Goal: Task Accomplishment & Management: Use online tool/utility

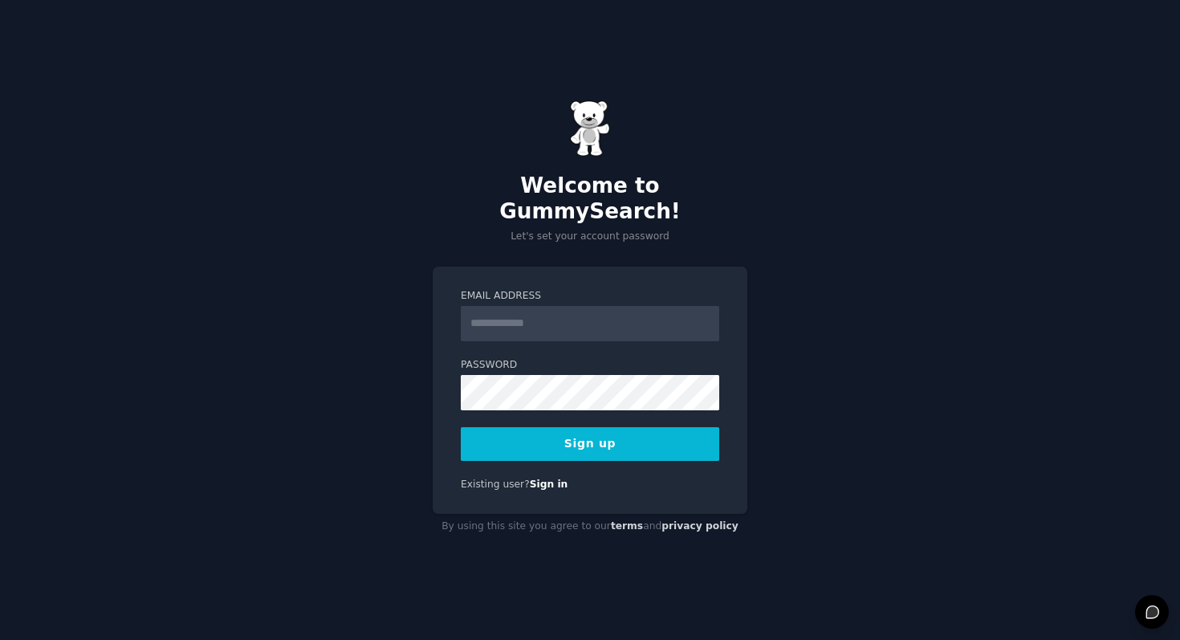
click at [603, 315] on input "Email Address" at bounding box center [590, 323] width 259 height 35
type input "**********"
click at [846, 344] on div "**********" at bounding box center [590, 320] width 1180 height 640
click at [769, 299] on div "**********" at bounding box center [590, 320] width 1180 height 640
click at [608, 442] on button "Sign up" at bounding box center [590, 444] width 259 height 34
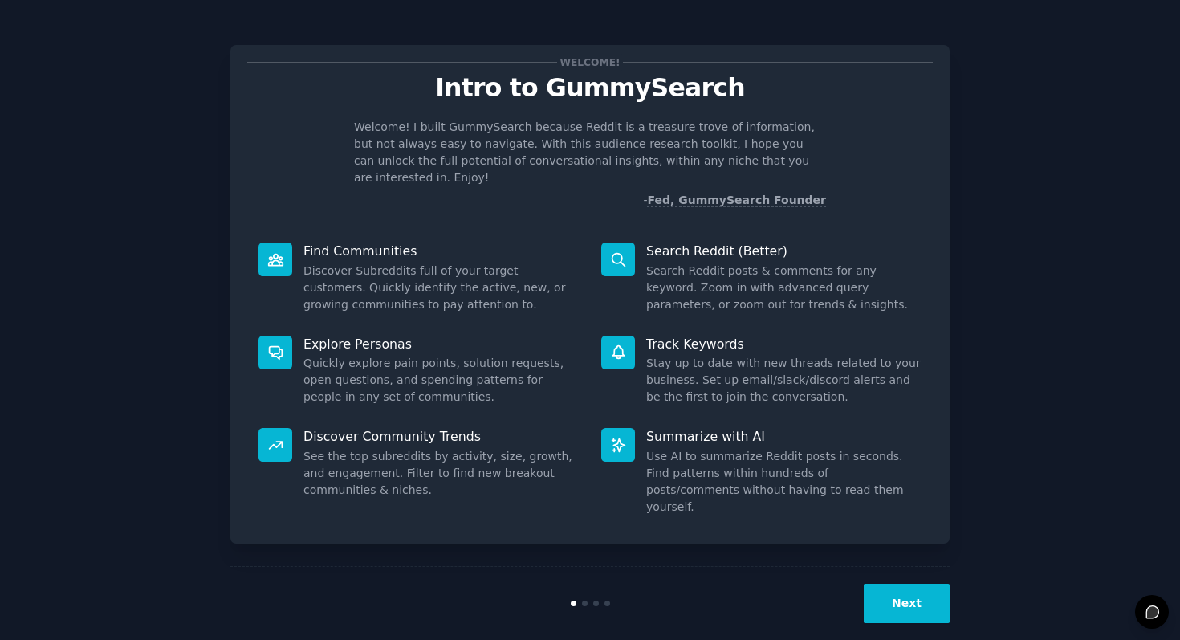
click at [901, 586] on button "Next" at bounding box center [907, 603] width 86 height 39
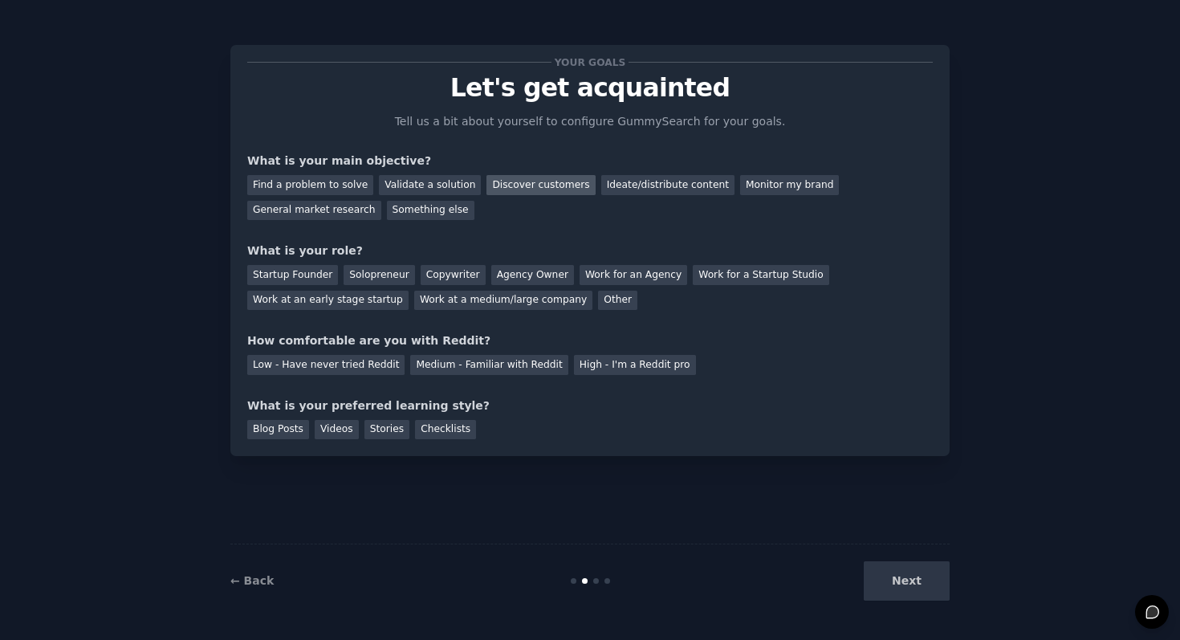
click at [512, 183] on div "Discover customers" at bounding box center [541, 185] width 108 height 20
click at [649, 189] on div "Ideate/distribute content" at bounding box center [667, 185] width 133 height 20
click at [566, 177] on div "Discover customers" at bounding box center [541, 185] width 108 height 20
click at [382, 305] on div "Work at an early stage startup" at bounding box center [327, 301] width 161 height 20
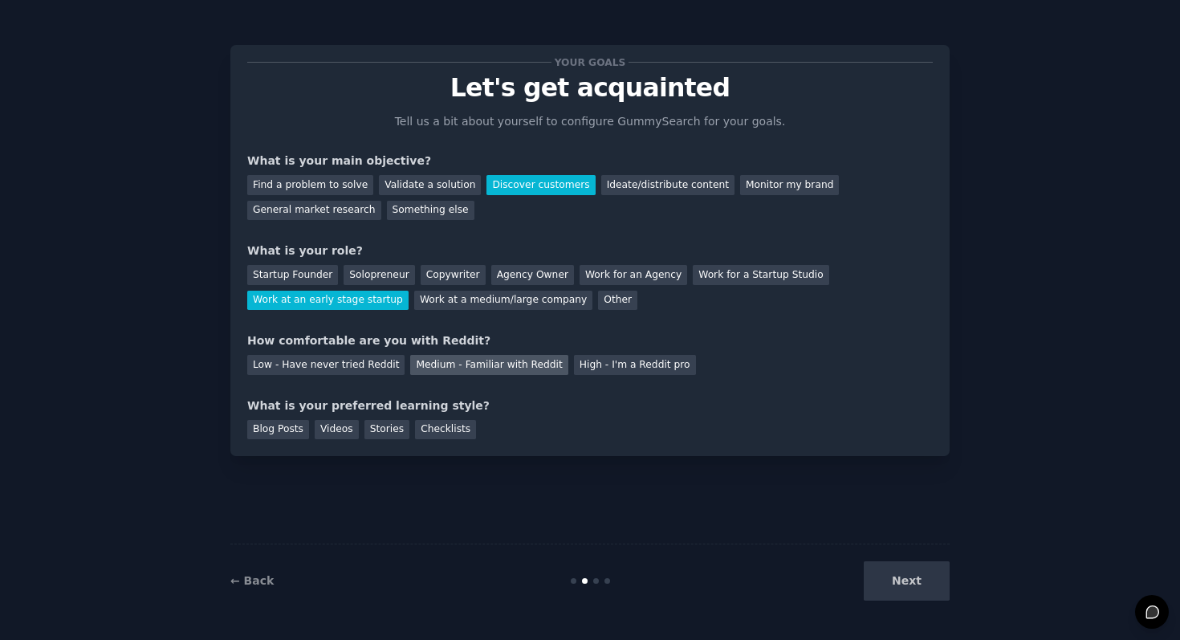
click at [422, 364] on div "Medium - Familiar with Reddit" at bounding box center [488, 365] width 157 height 20
click at [301, 421] on div "Blog Posts" at bounding box center [278, 430] width 62 height 20
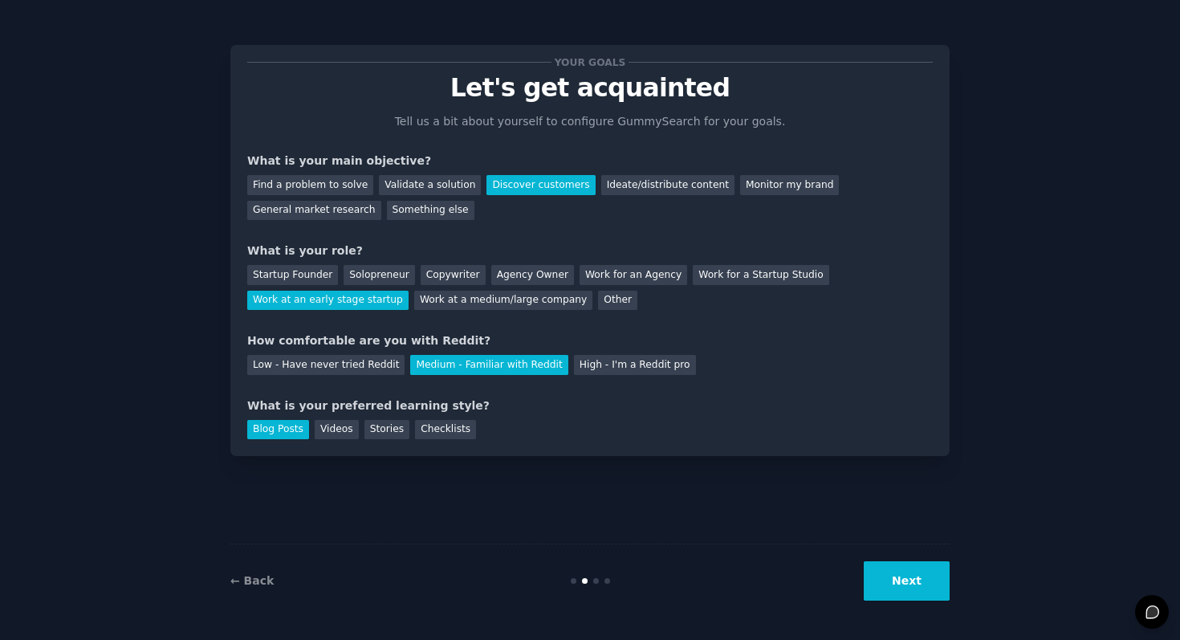
click at [931, 601] on div "← Back Next" at bounding box center [590, 581] width 720 height 74
click at [929, 591] on button "Next" at bounding box center [907, 580] width 86 height 39
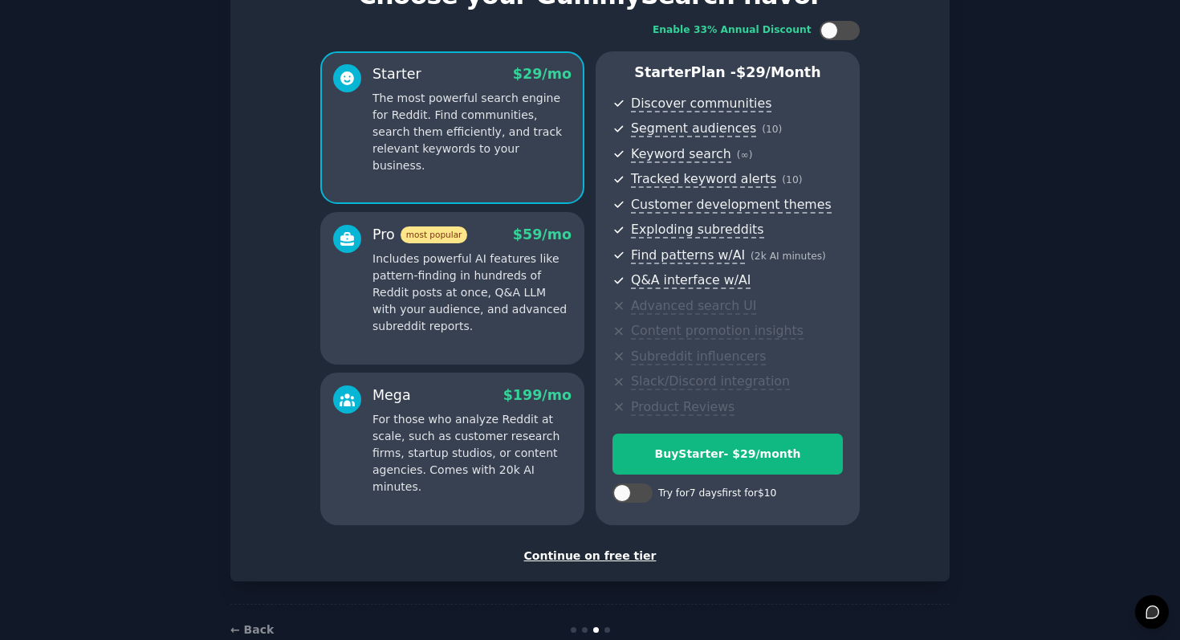
scroll to position [130, 0]
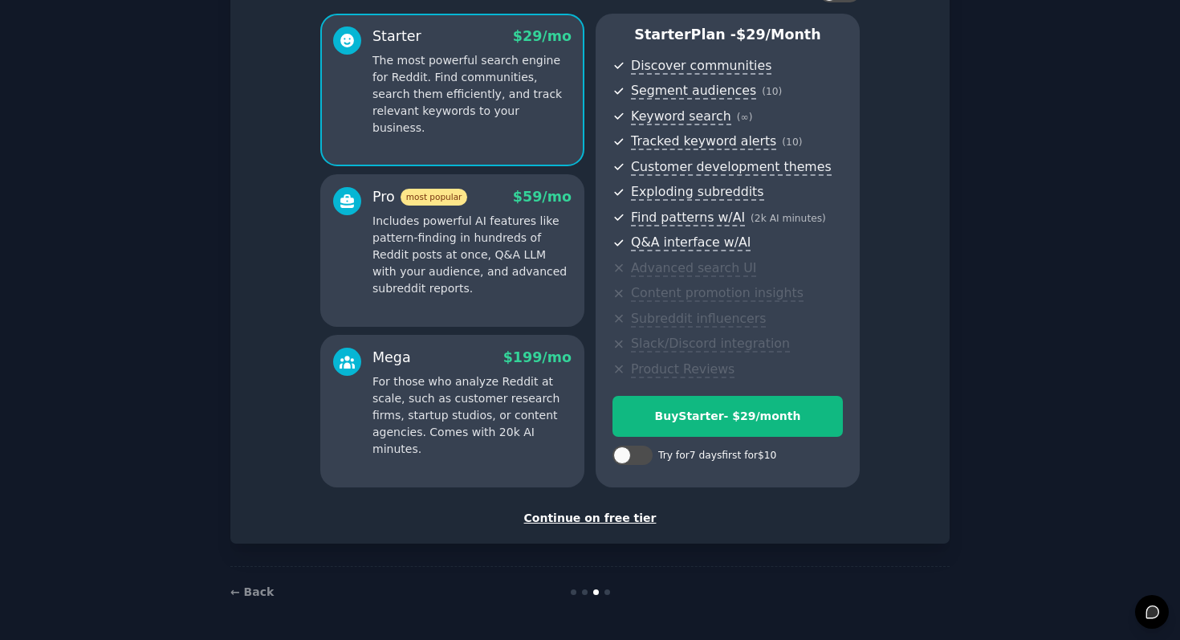
click at [614, 518] on div "Continue on free tier" at bounding box center [590, 518] width 686 height 17
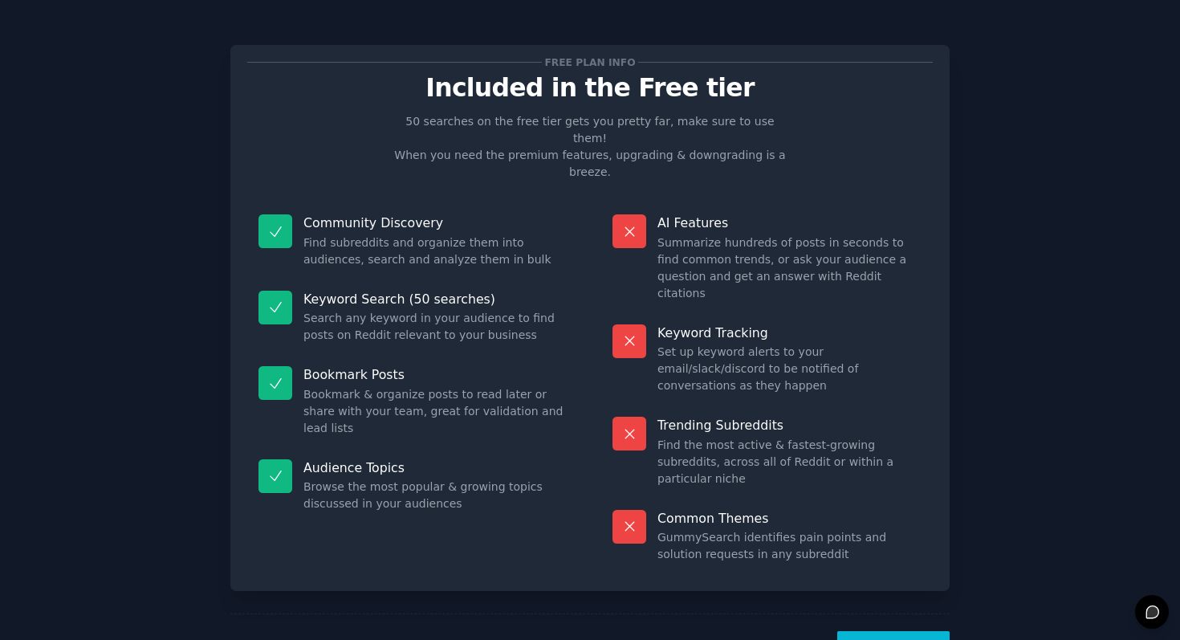
click at [882, 631] on button "Let's Go!" at bounding box center [894, 650] width 112 height 39
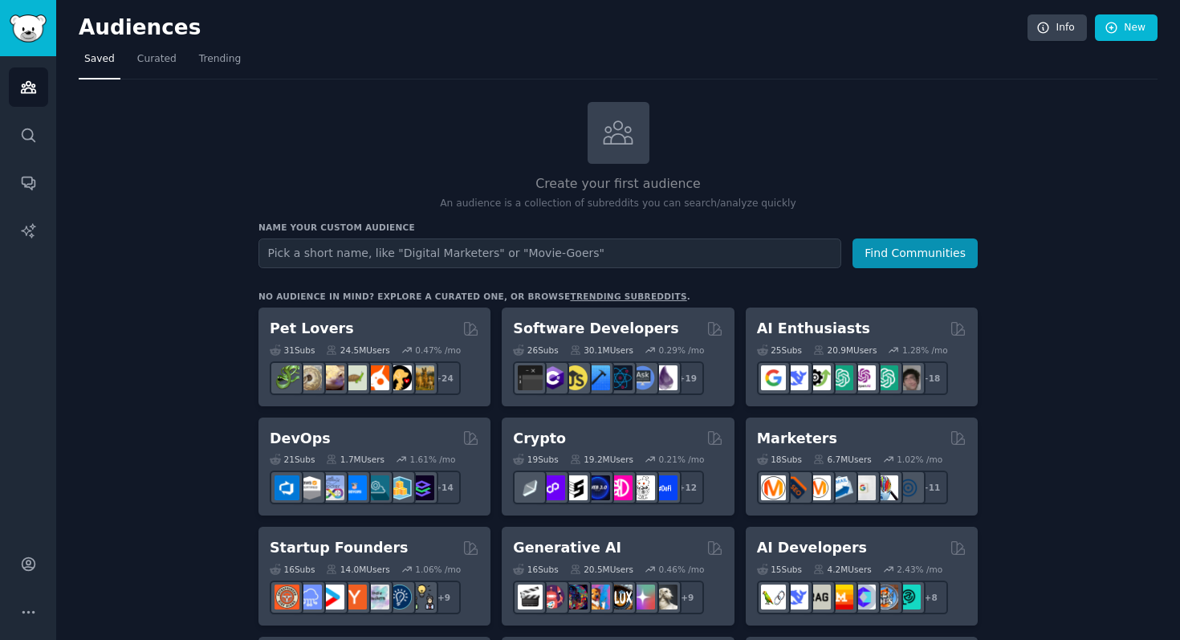
click at [698, 253] on input "text" at bounding box center [550, 254] width 583 height 30
type input "o"
type input "pixel streaming"
click at [853, 239] on button "Find Communities" at bounding box center [915, 254] width 125 height 30
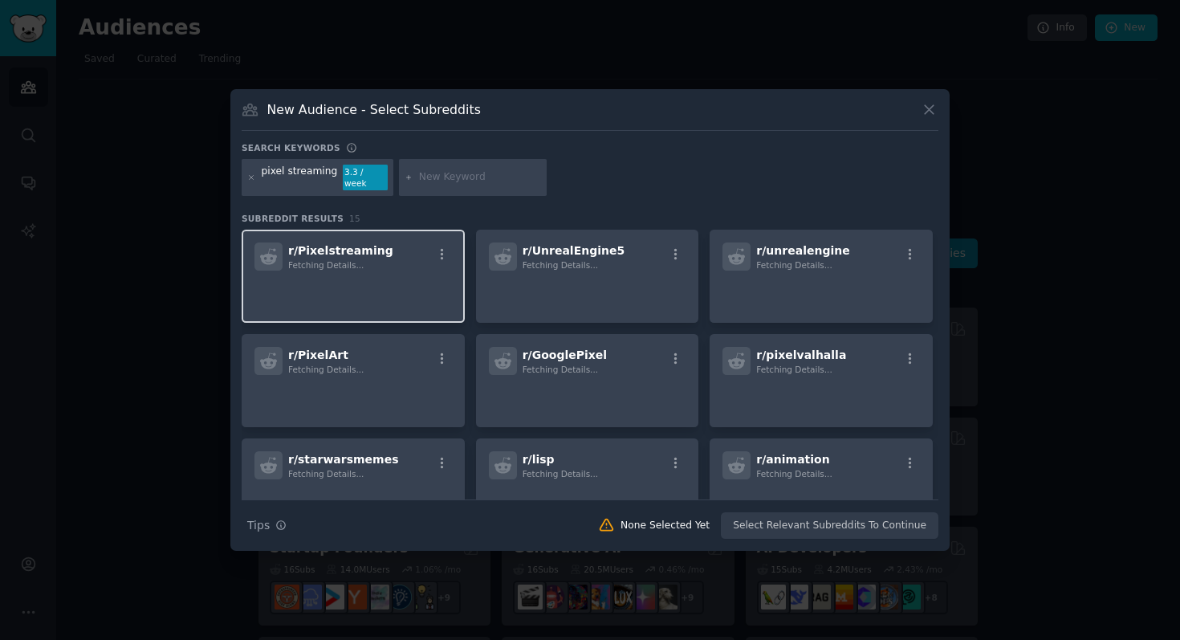
click at [376, 284] on p at bounding box center [354, 293] width 198 height 34
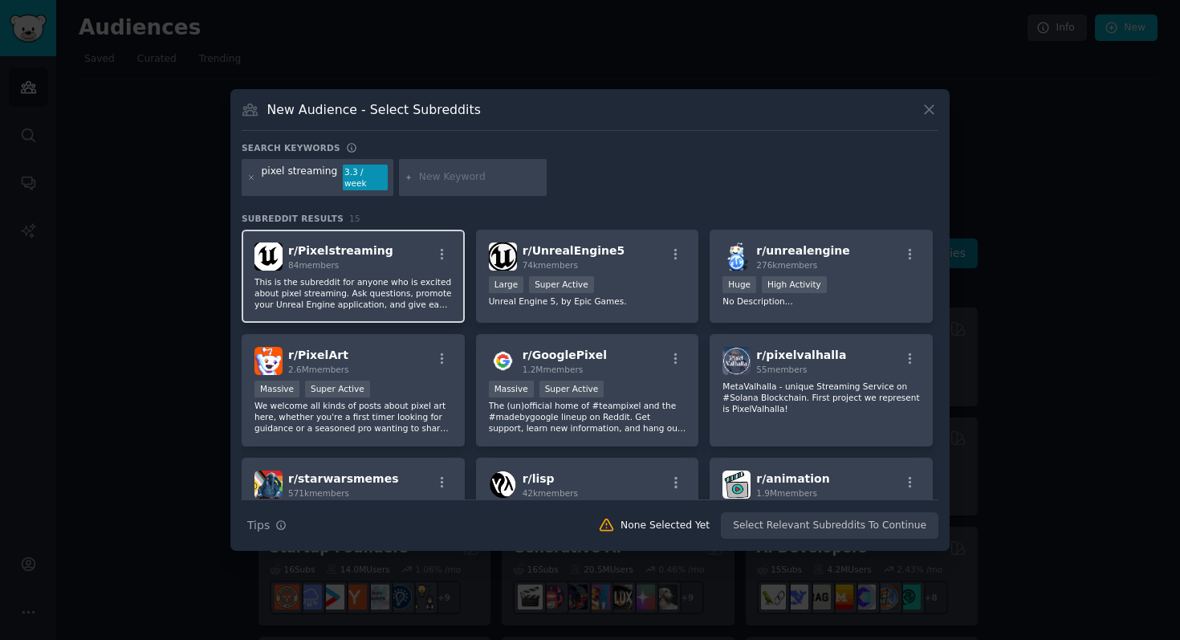
click at [362, 260] on div "84 members" at bounding box center [340, 264] width 105 height 11
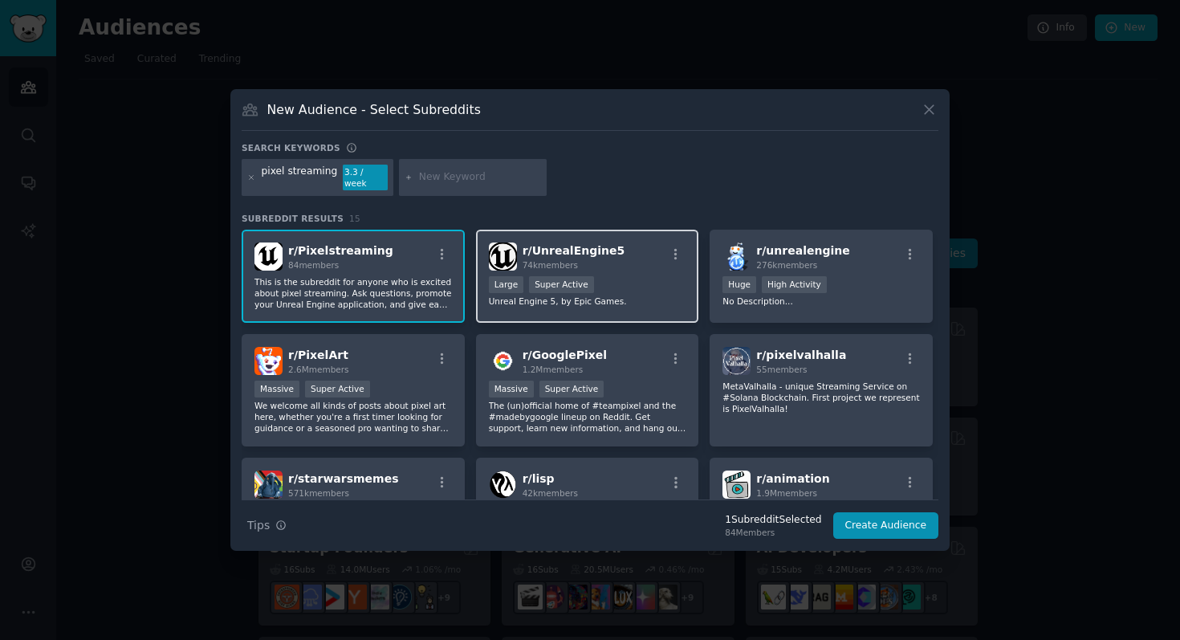
click at [596, 250] on span "r/ UnrealEngine5" at bounding box center [574, 250] width 103 height 13
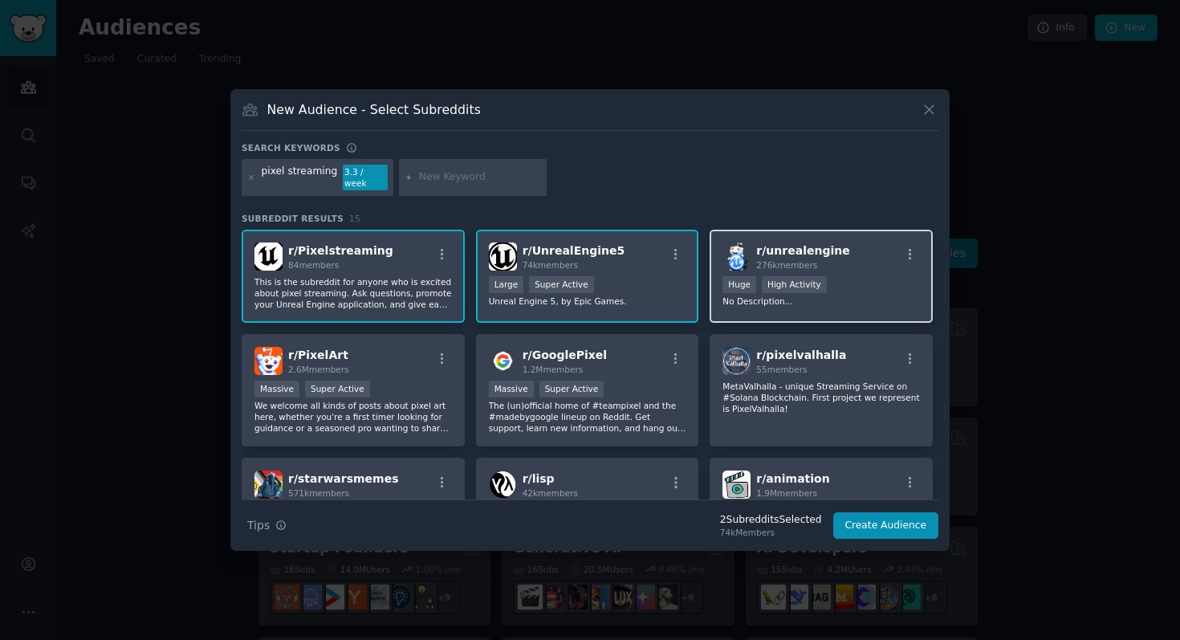
click at [808, 267] on div "r/ unrealengine 276k members Huge High Activity No Description..." at bounding box center [821, 276] width 223 height 93
click at [485, 181] on input "text" at bounding box center [480, 177] width 122 height 14
type input "cloud computer"
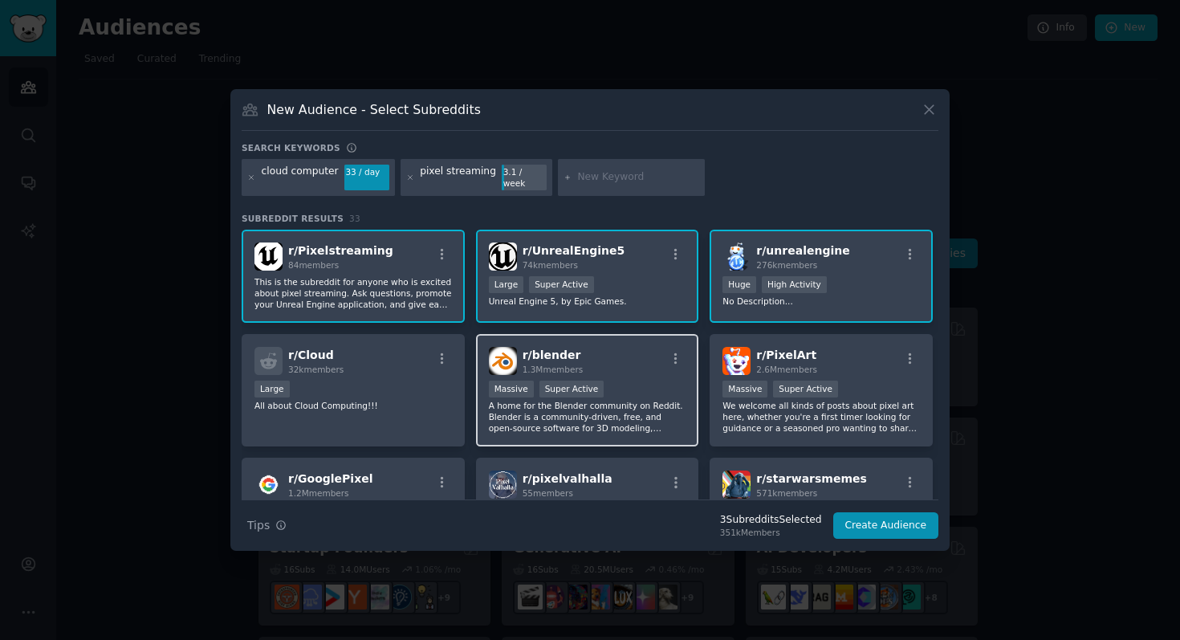
click at [599, 361] on div "r/ blender 1.3M members" at bounding box center [588, 361] width 198 height 28
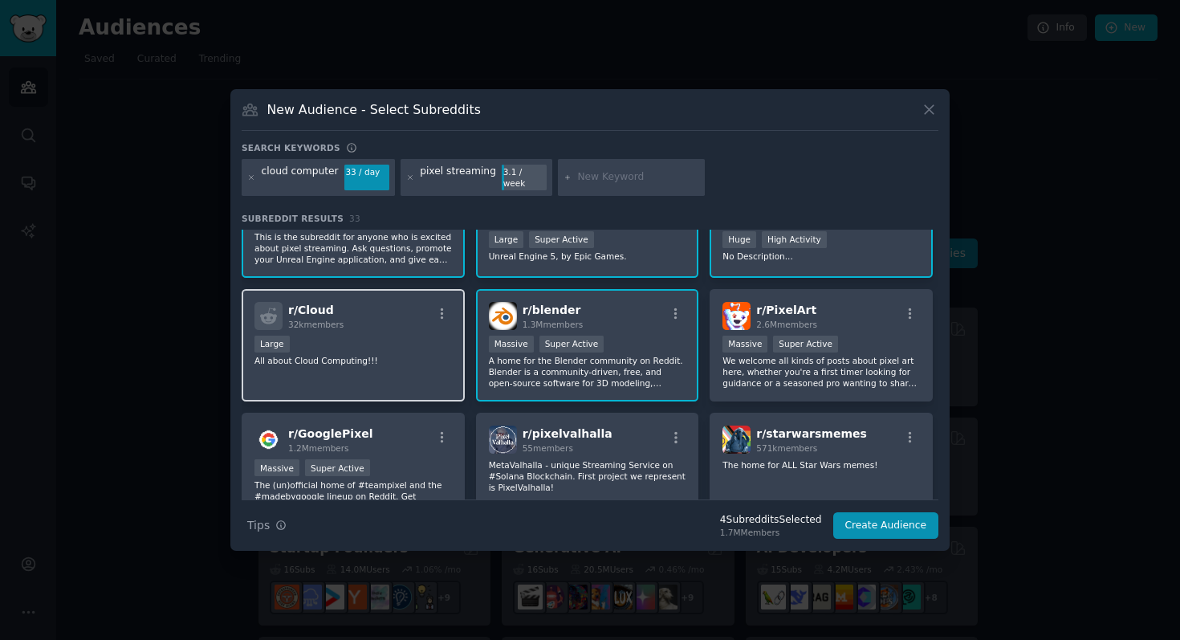
scroll to position [55, 0]
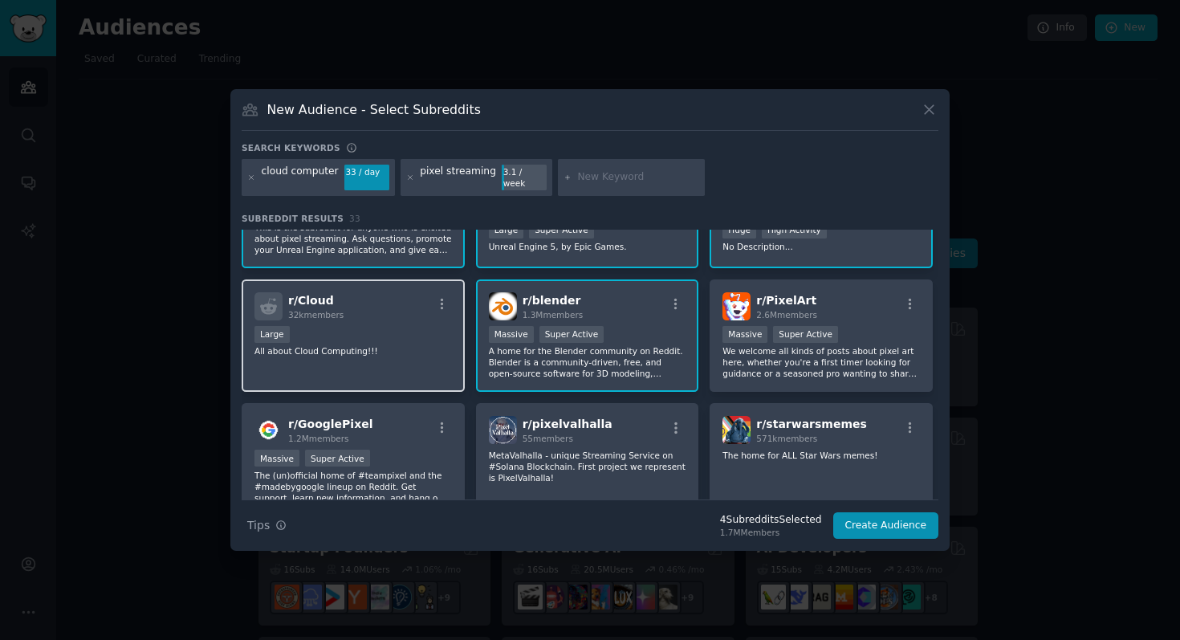
click at [442, 370] on div "r/ Cloud 32k members Large All about Cloud Computing!!!" at bounding box center [353, 335] width 223 height 113
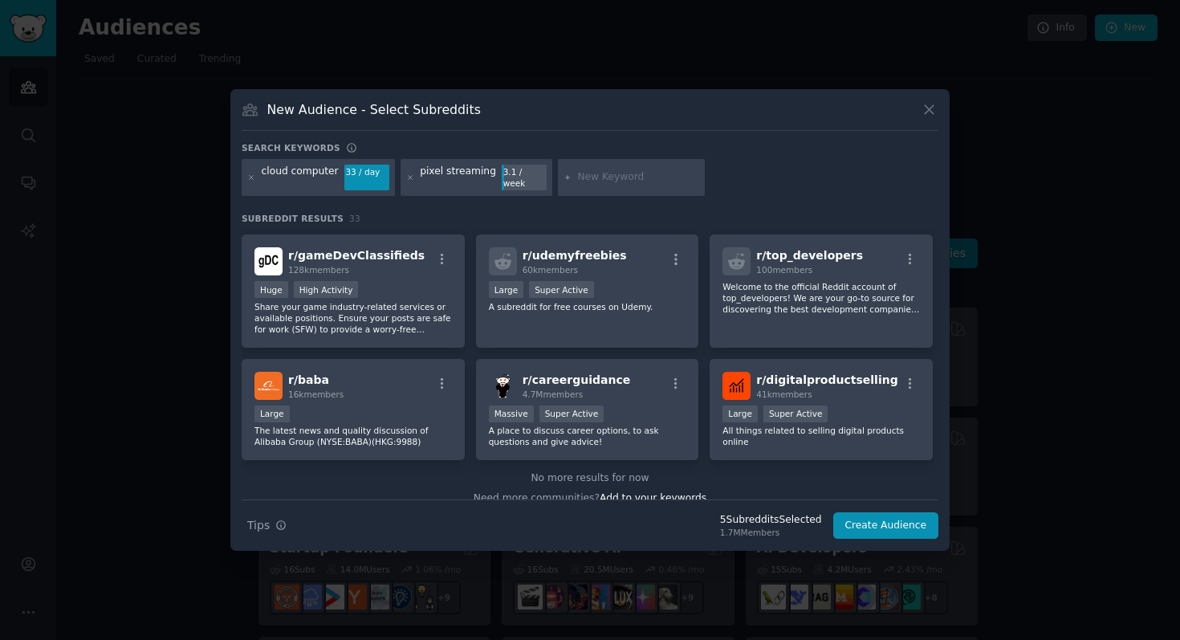
scroll to position [1078, 0]
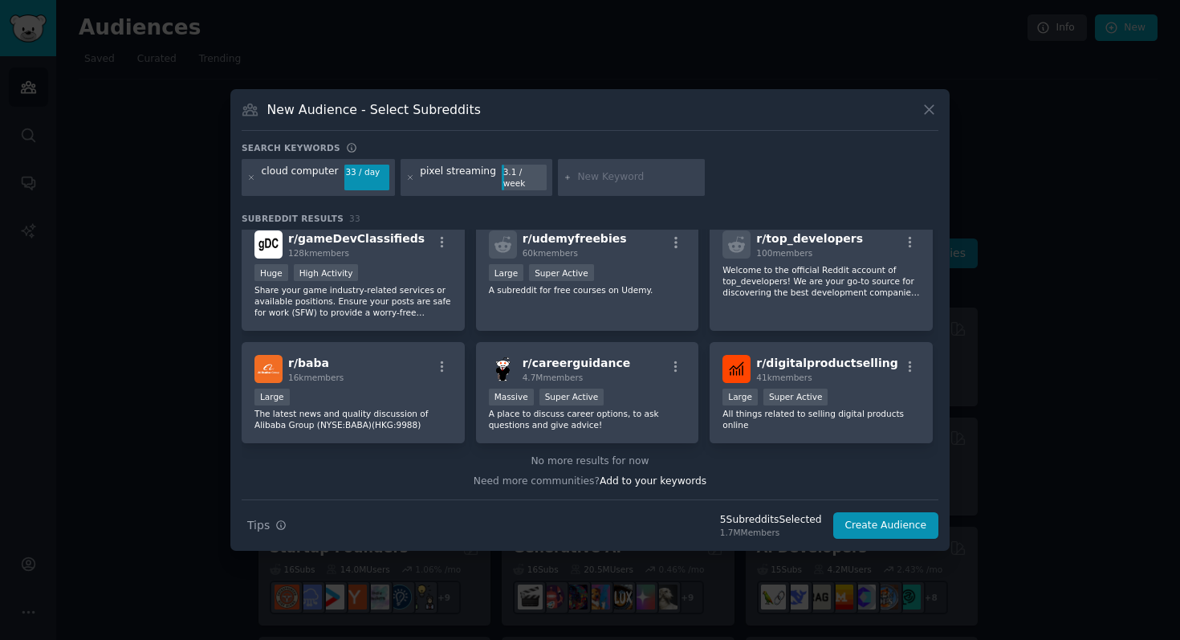
click at [594, 181] on input "text" at bounding box center [638, 177] width 122 height 14
type input "render stre"
click at [620, 177] on input "render stre" at bounding box center [638, 177] width 122 height 14
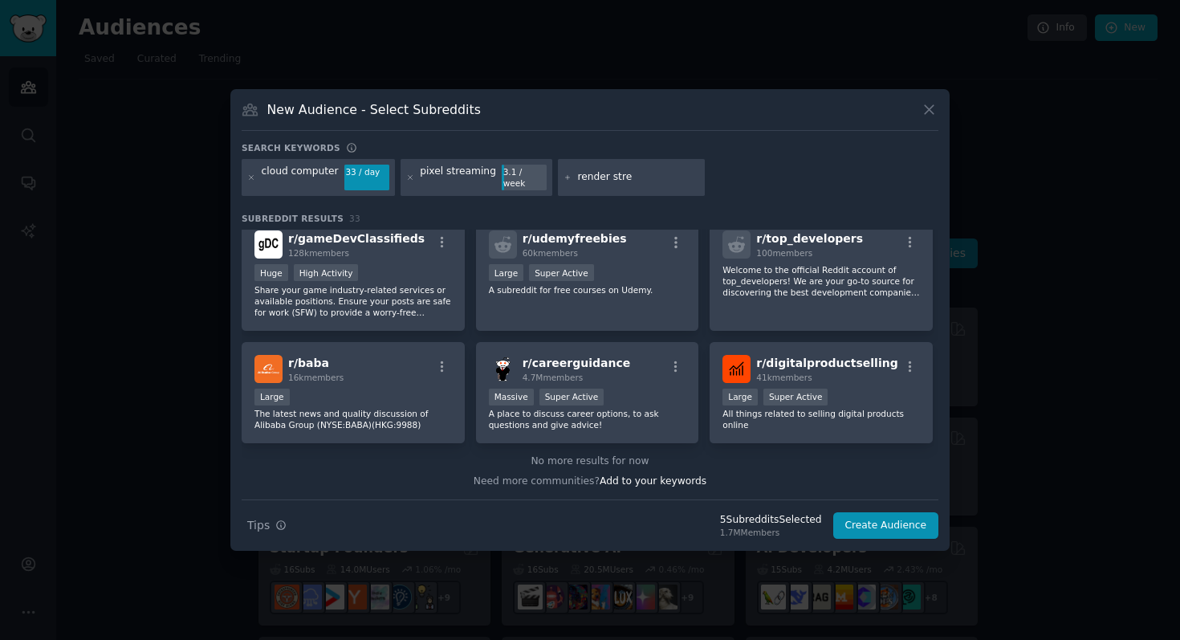
click at [620, 177] on input "render stre" at bounding box center [638, 177] width 122 height 14
type input "archviz"
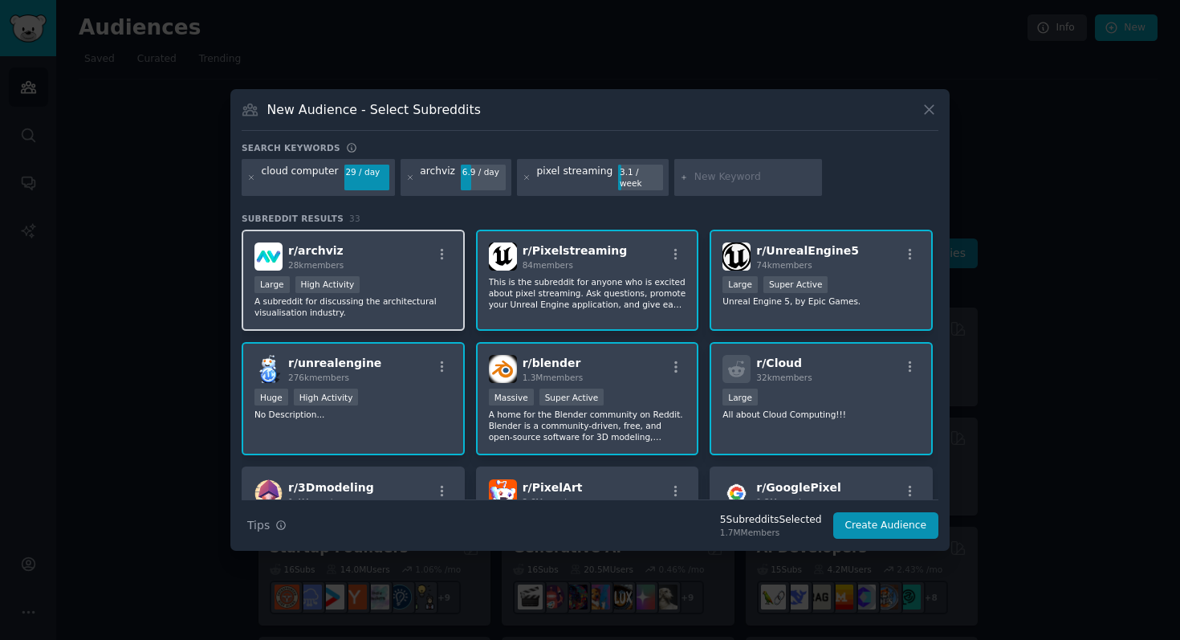
click at [404, 288] on div "Large High Activity" at bounding box center [354, 286] width 198 height 20
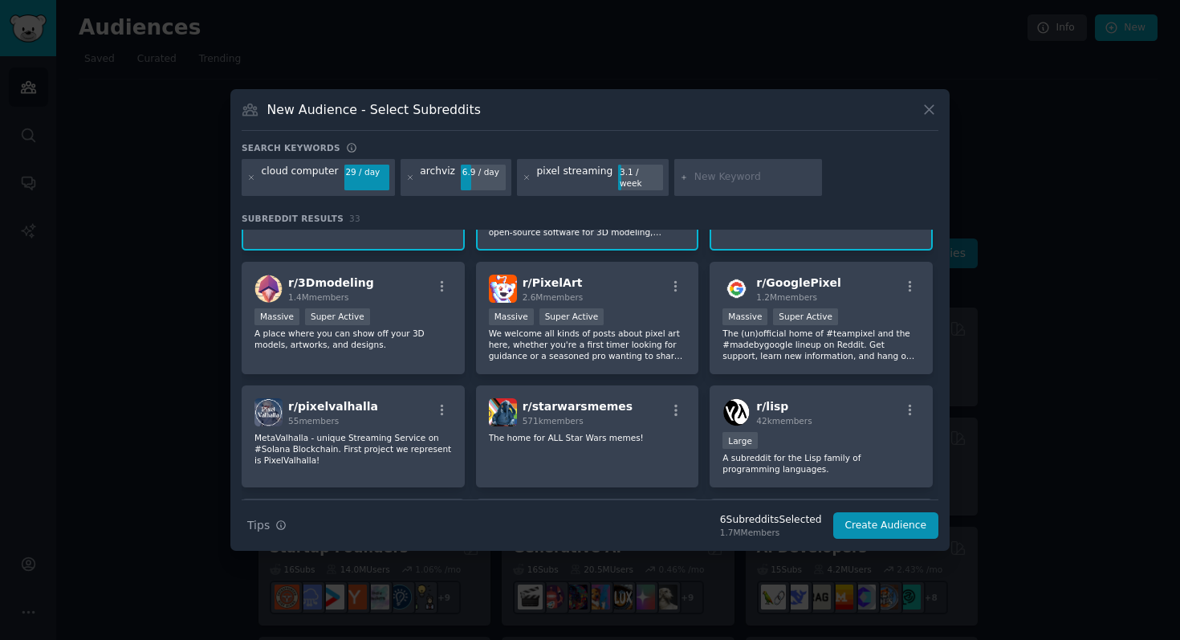
scroll to position [210, 0]
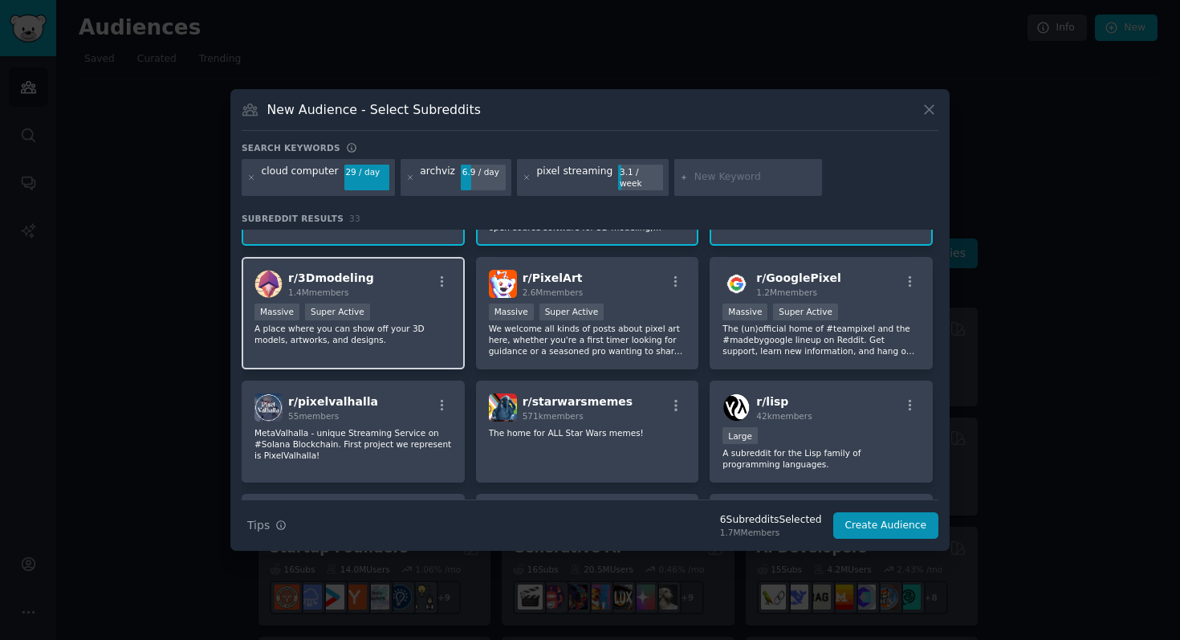
click at [441, 323] on p "A place where you can show off your 3D models, artworks, and designs." at bounding box center [354, 334] width 198 height 22
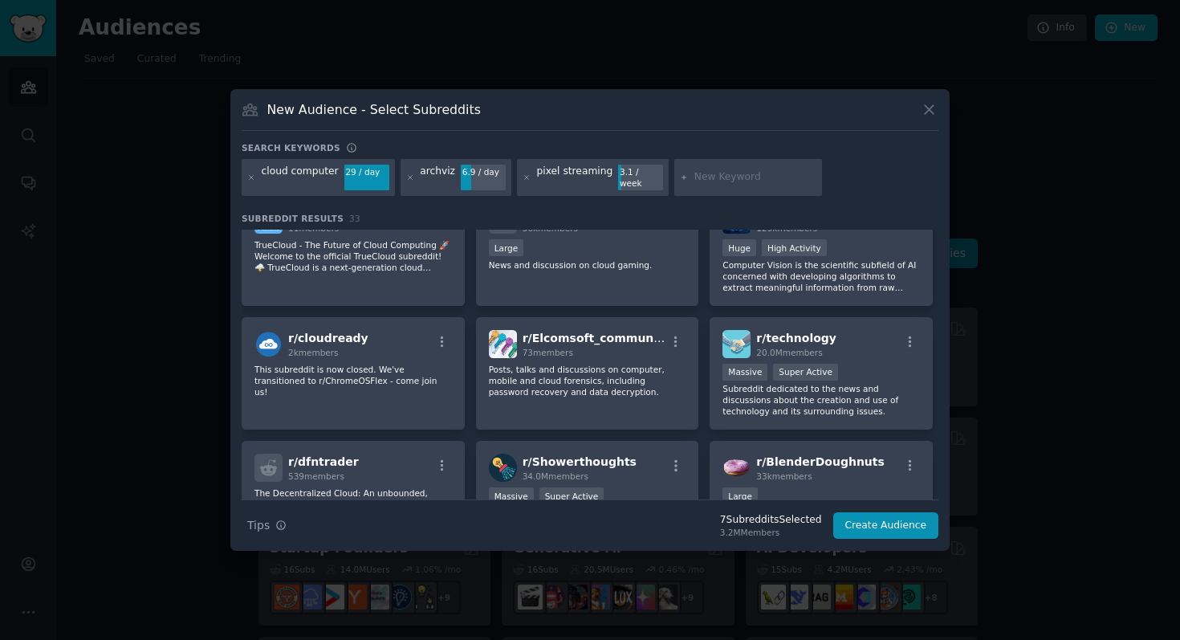
scroll to position [605, 0]
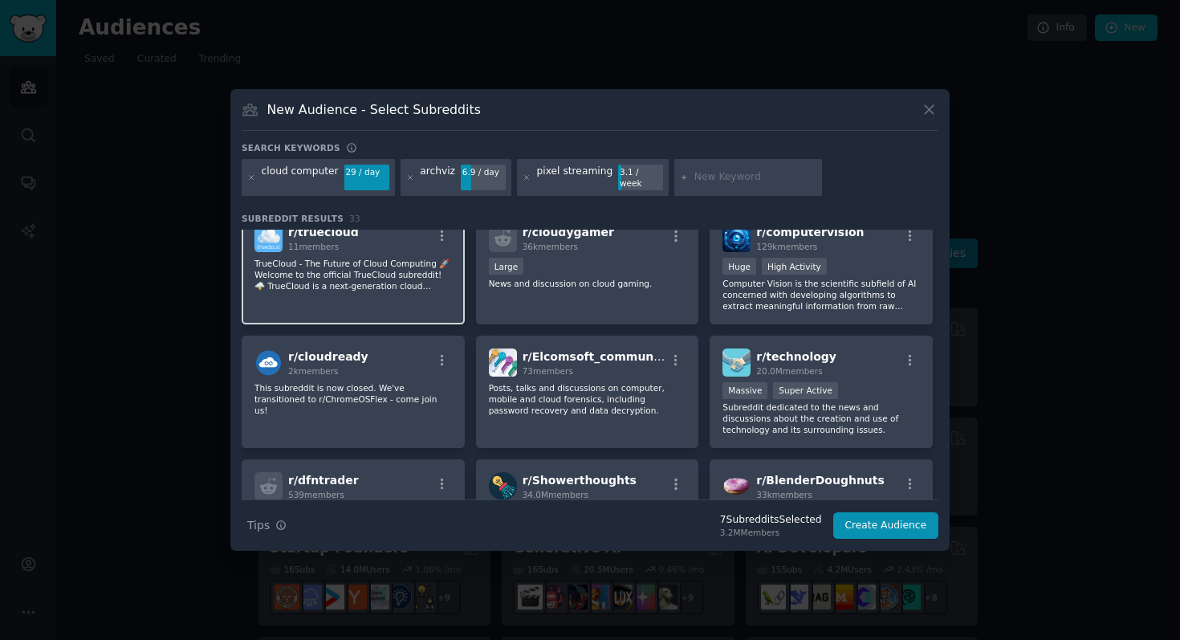
click at [438, 291] on div "r/ truecloud 11 members TrueCloud - The Future of Cloud Computing 🚀 Welcome to …" at bounding box center [353, 267] width 223 height 113
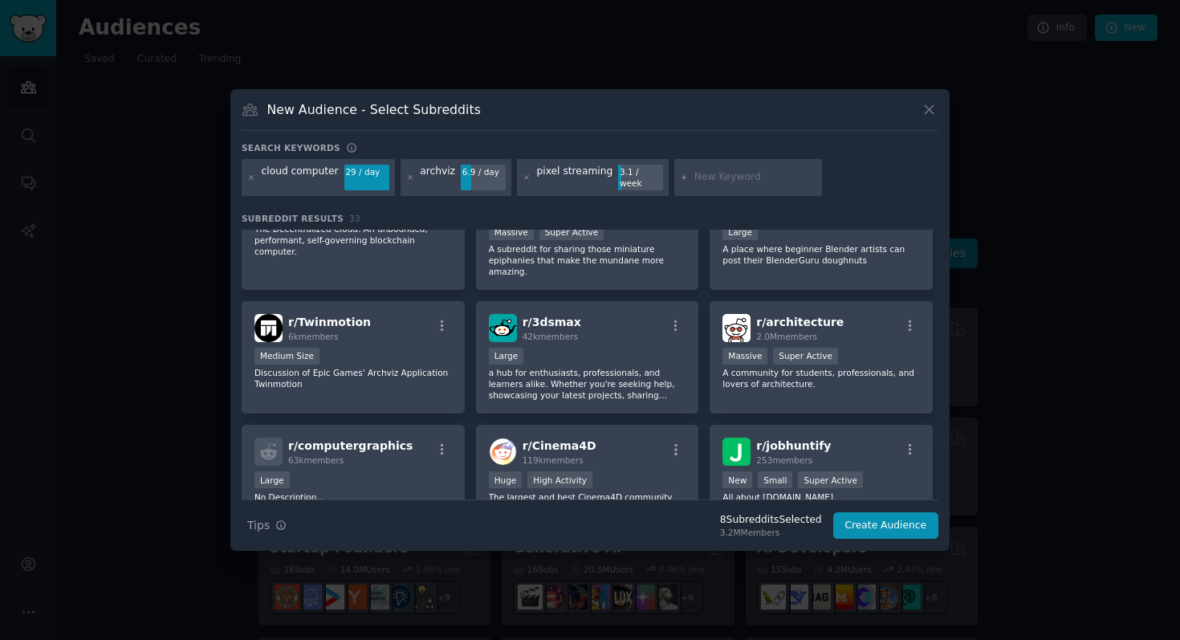
scroll to position [879, 0]
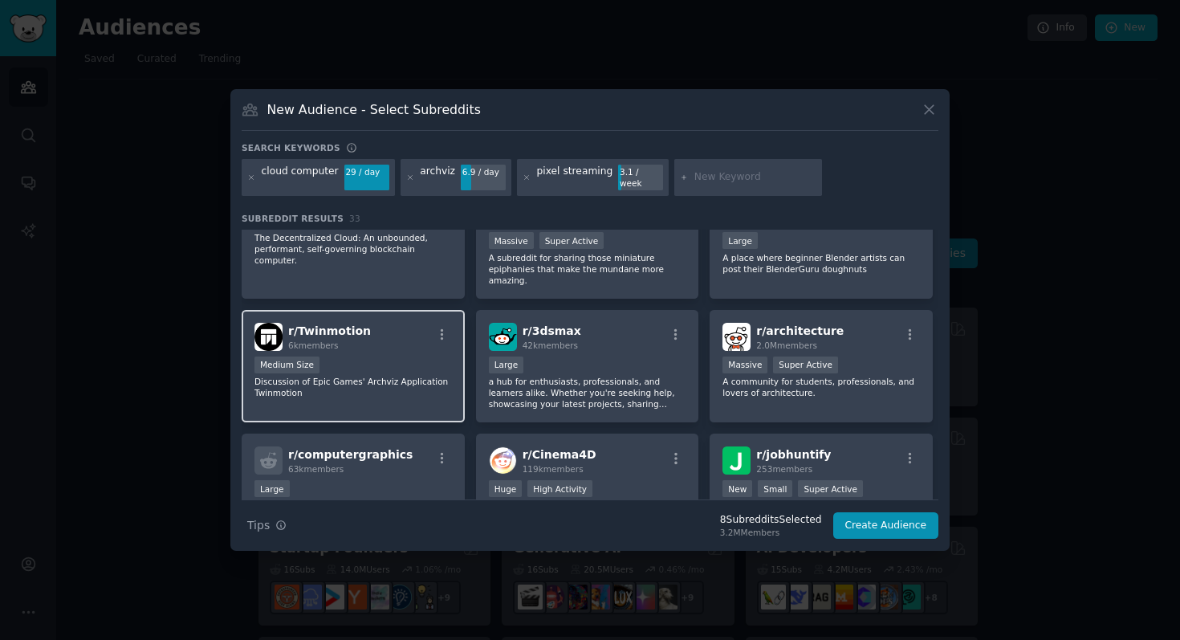
click at [419, 365] on div "Medium Size" at bounding box center [354, 367] width 198 height 20
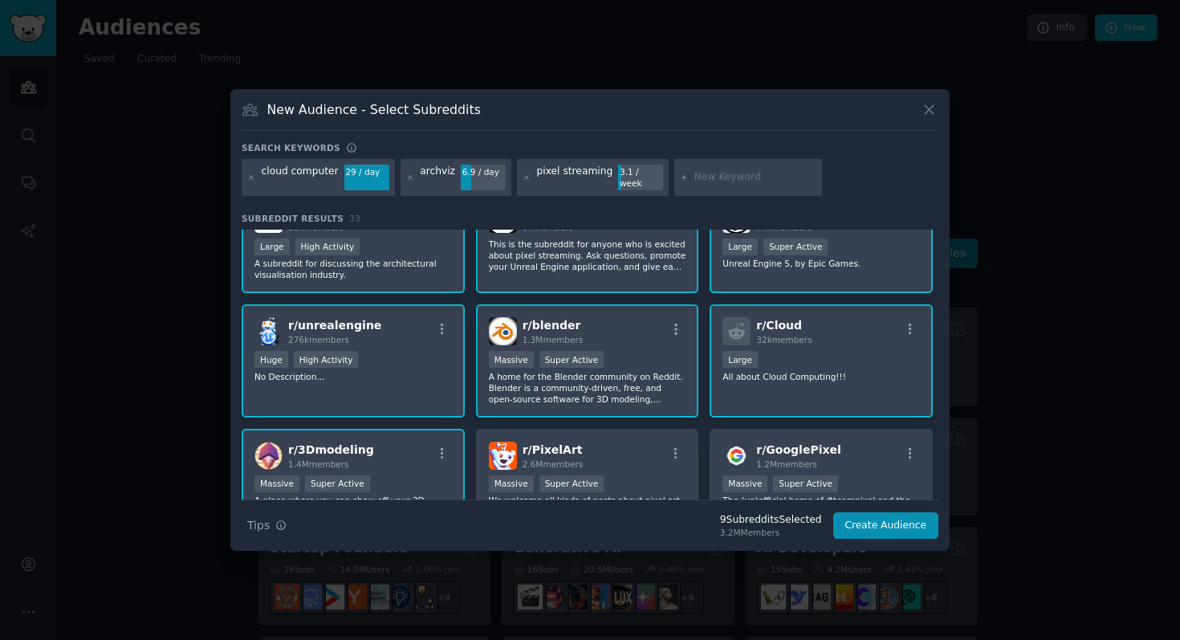
scroll to position [0, 0]
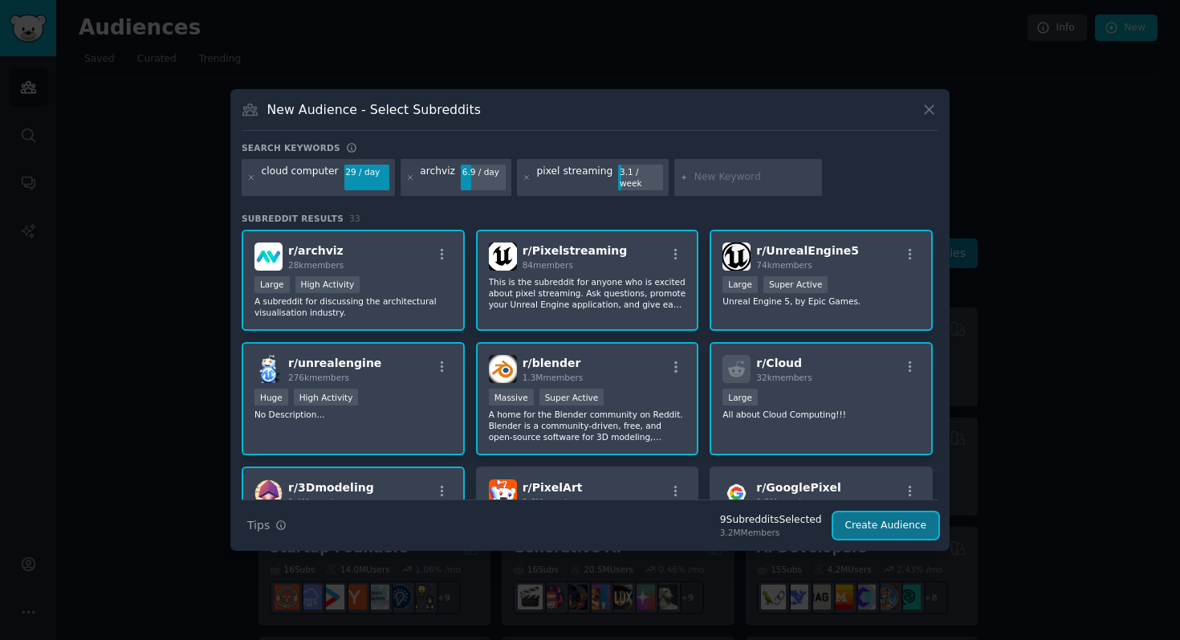
click at [902, 519] on button "Create Audience" at bounding box center [887, 525] width 106 height 27
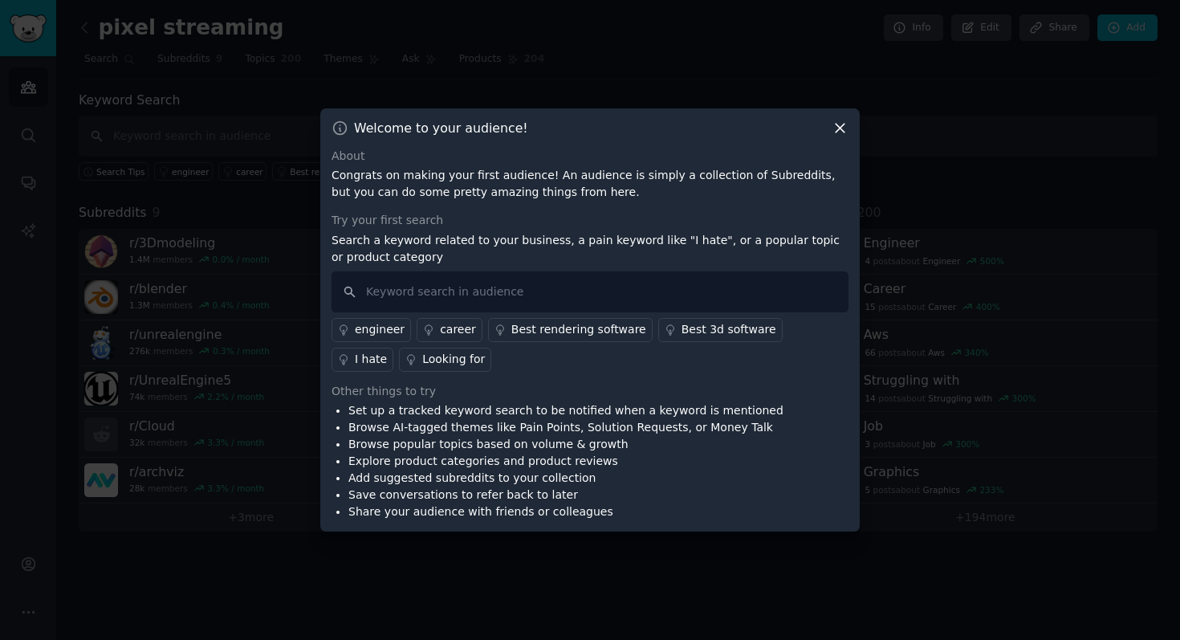
click at [387, 351] on div "I hate" at bounding box center [371, 359] width 32 height 17
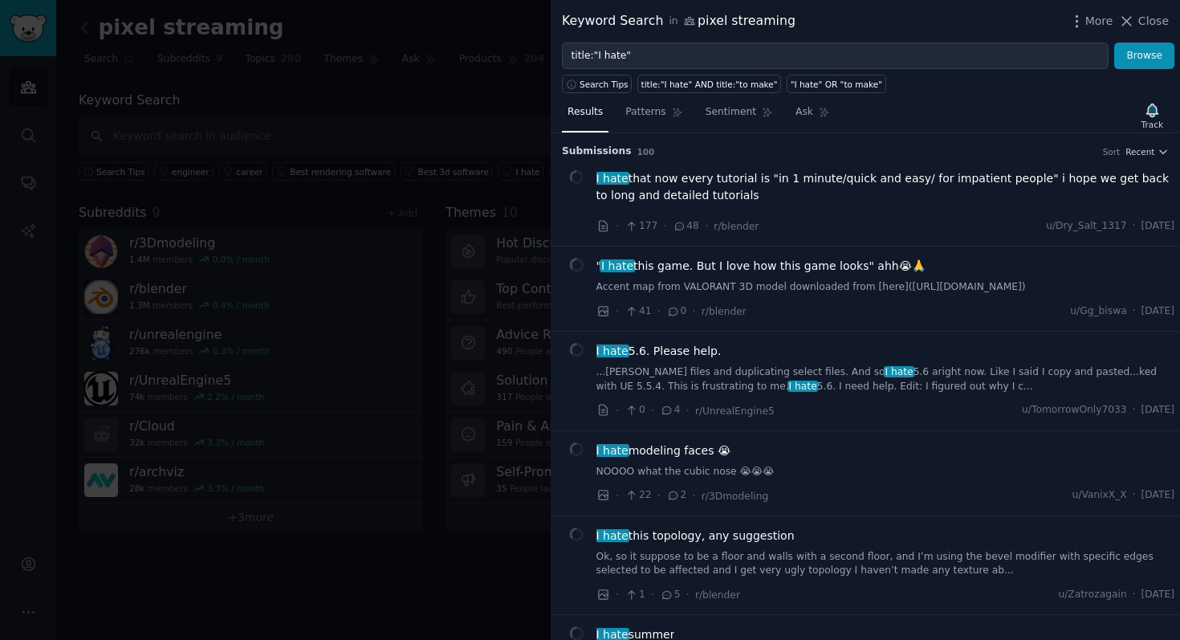
click at [459, 112] on div at bounding box center [590, 320] width 1180 height 640
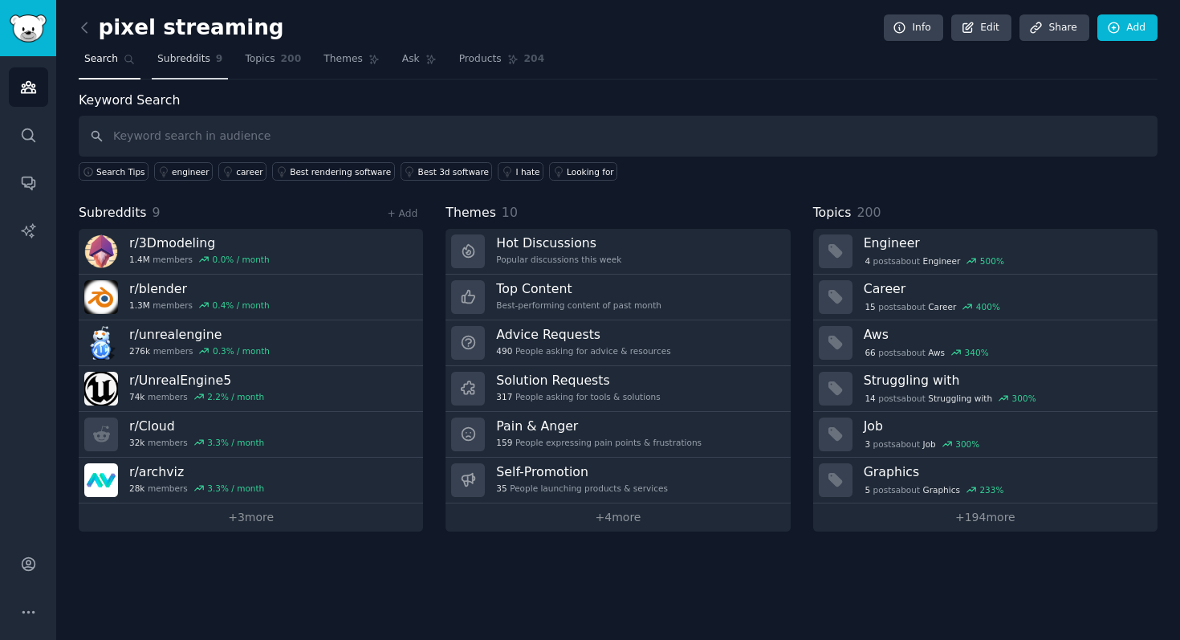
click at [198, 55] on span "Subreddits" at bounding box center [183, 59] width 53 height 14
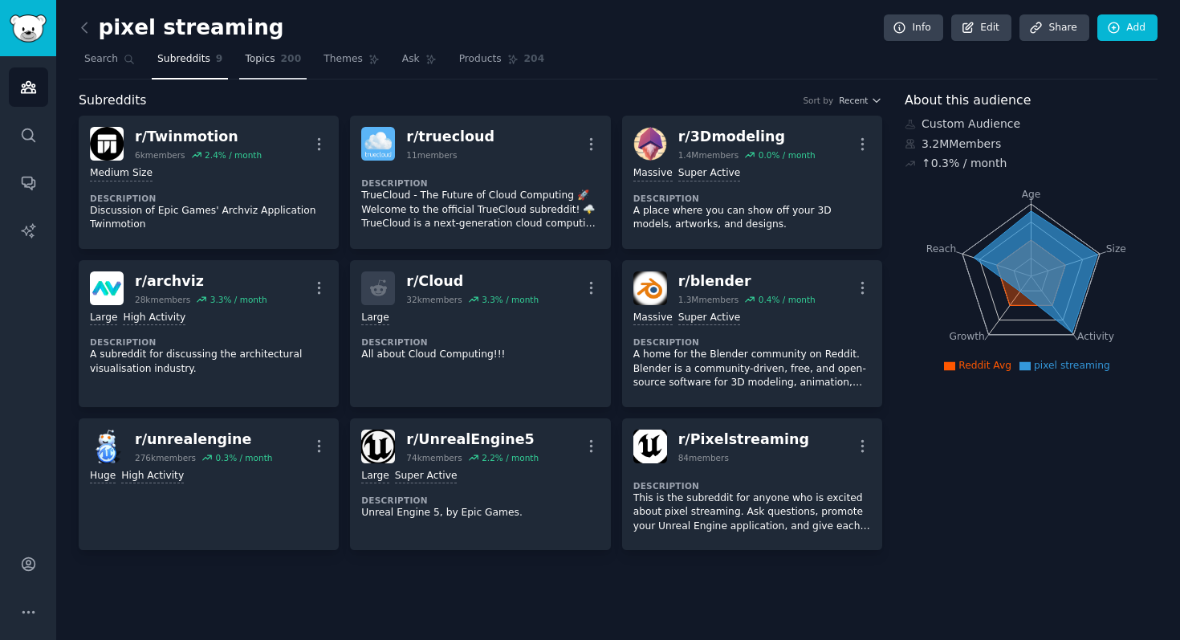
click at [258, 69] on link "Topics 200" at bounding box center [272, 63] width 67 height 33
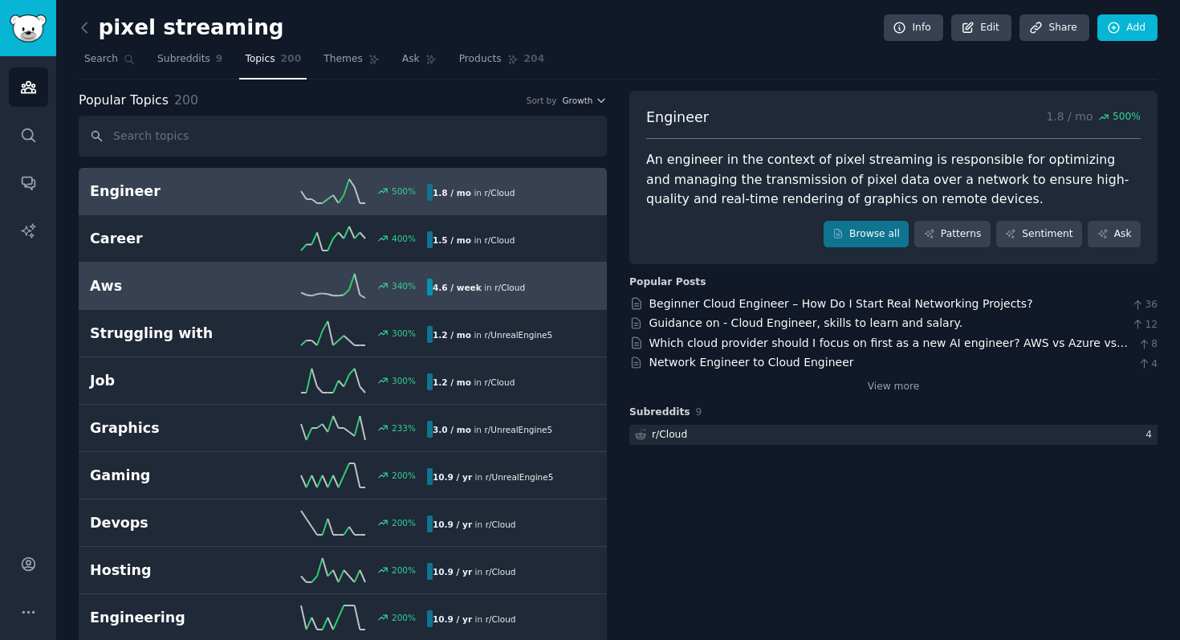
scroll to position [14, 0]
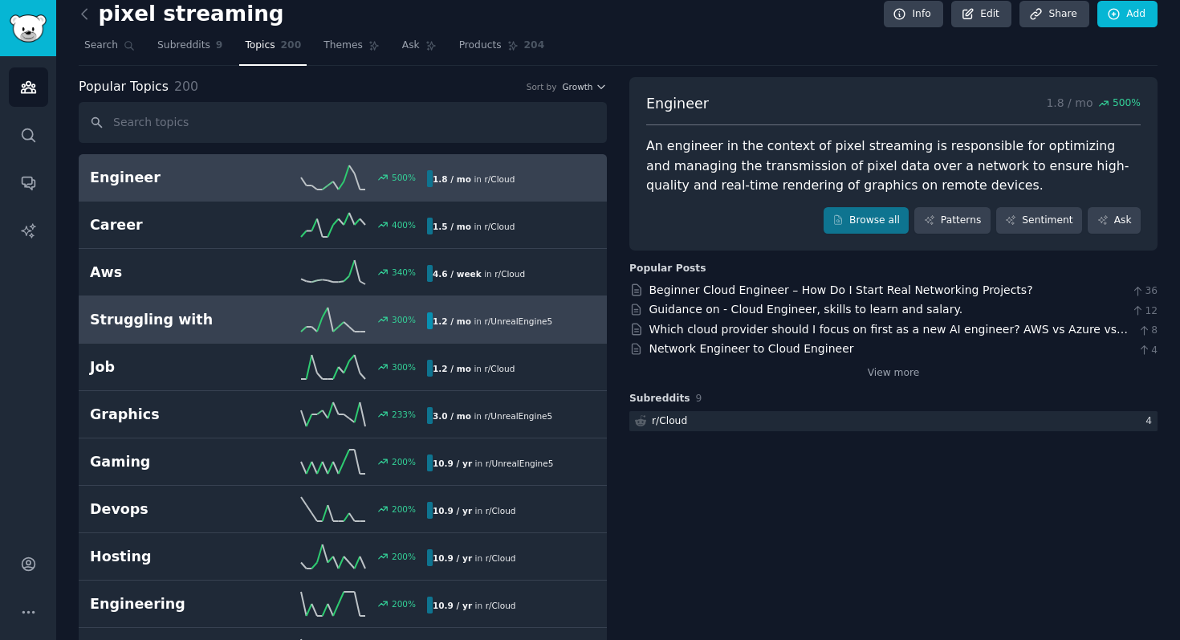
click at [241, 329] on div "Struggling with 300 % 1.2 / mo in r/ UnrealEngine5" at bounding box center [343, 320] width 506 height 24
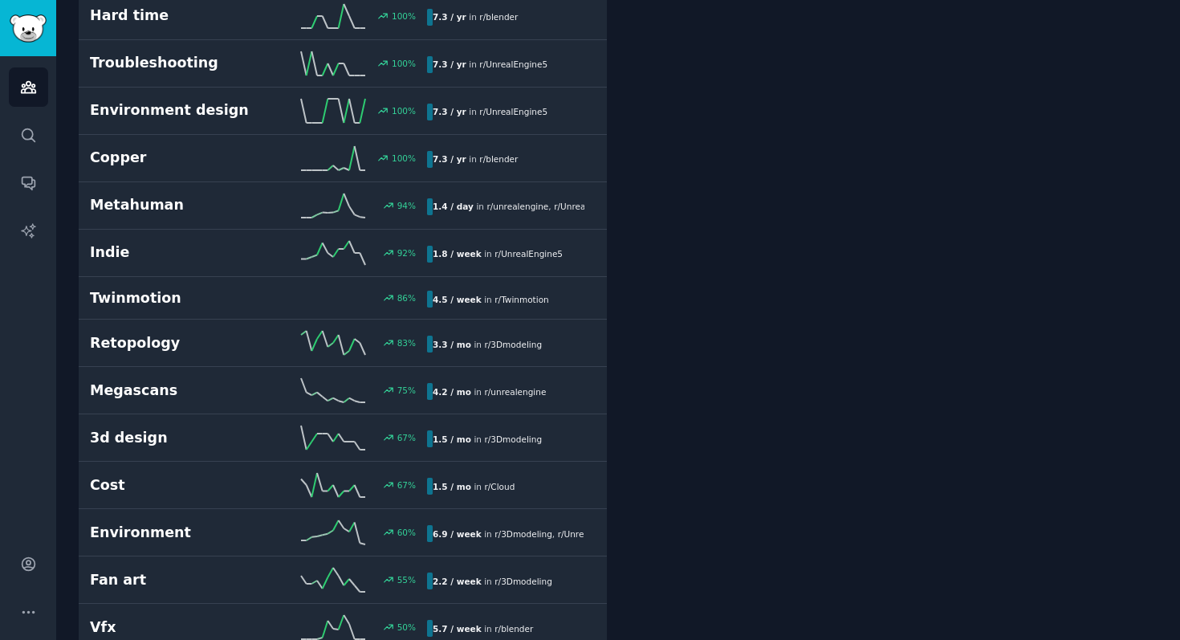
scroll to position [903, 0]
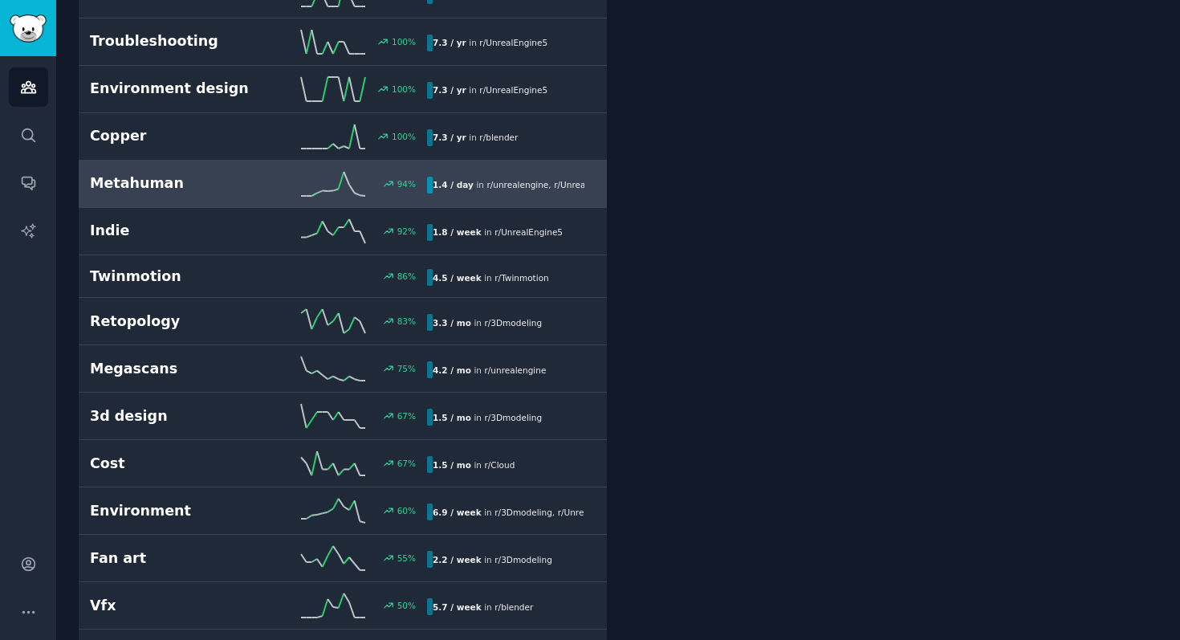
click at [543, 192] on div "1.4 / day in r/ unrealengine , r/ UnrealEngine5" at bounding box center [505, 185] width 157 height 17
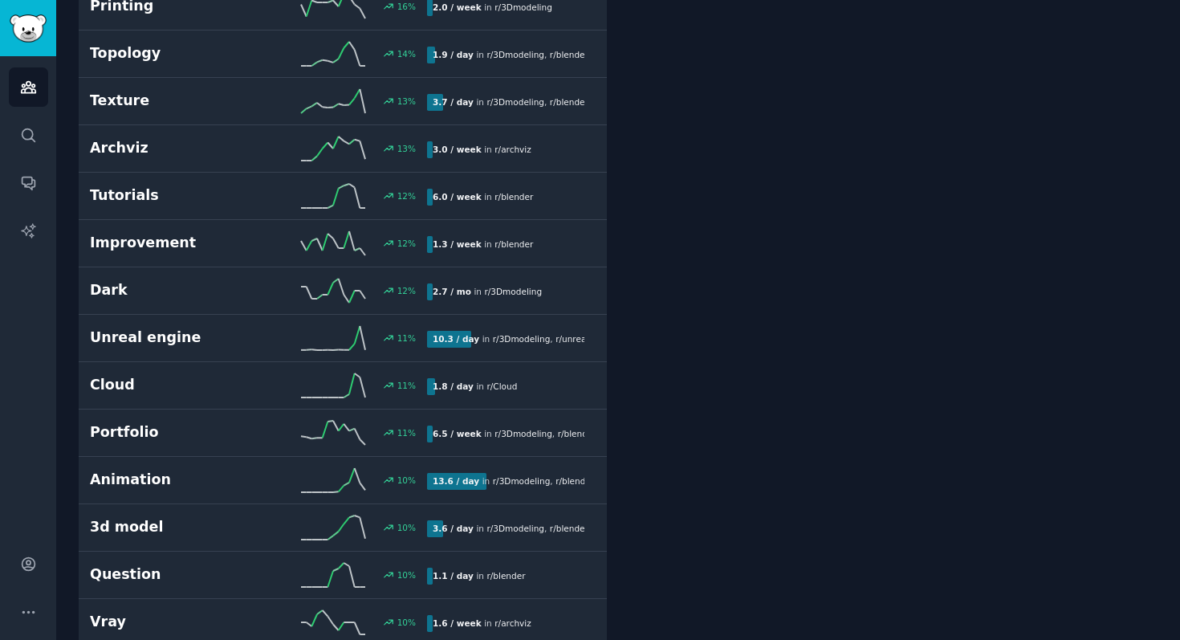
scroll to position [3263, 0]
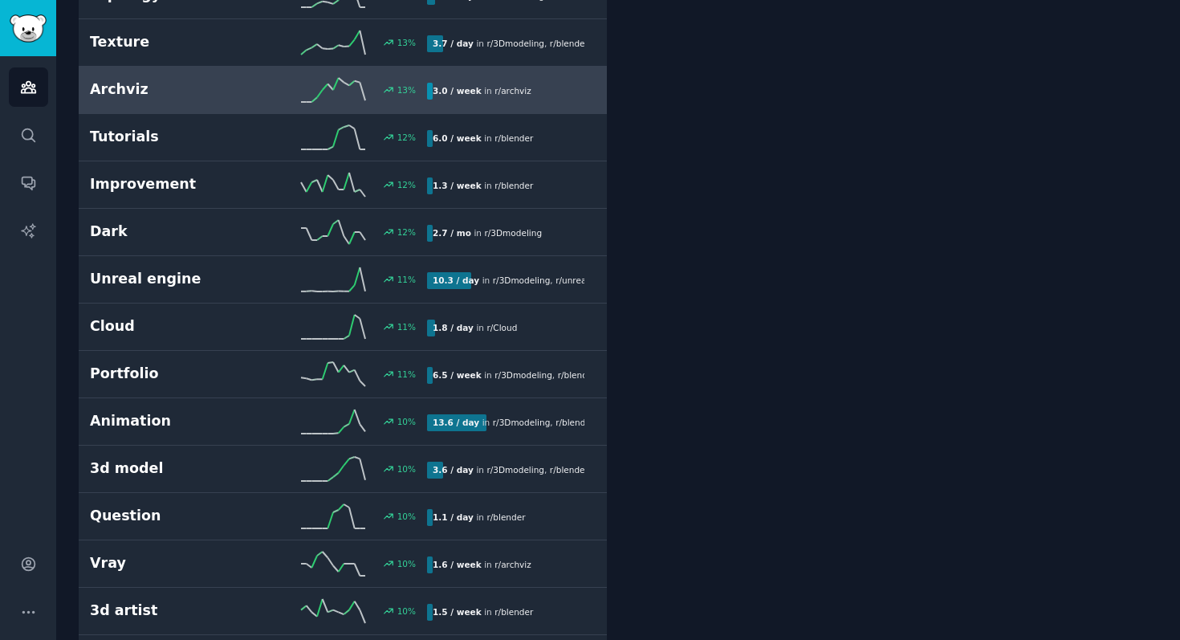
click at [489, 106] on link "Archviz 13 % 3.0 / week in r/ archviz" at bounding box center [343, 90] width 528 height 47
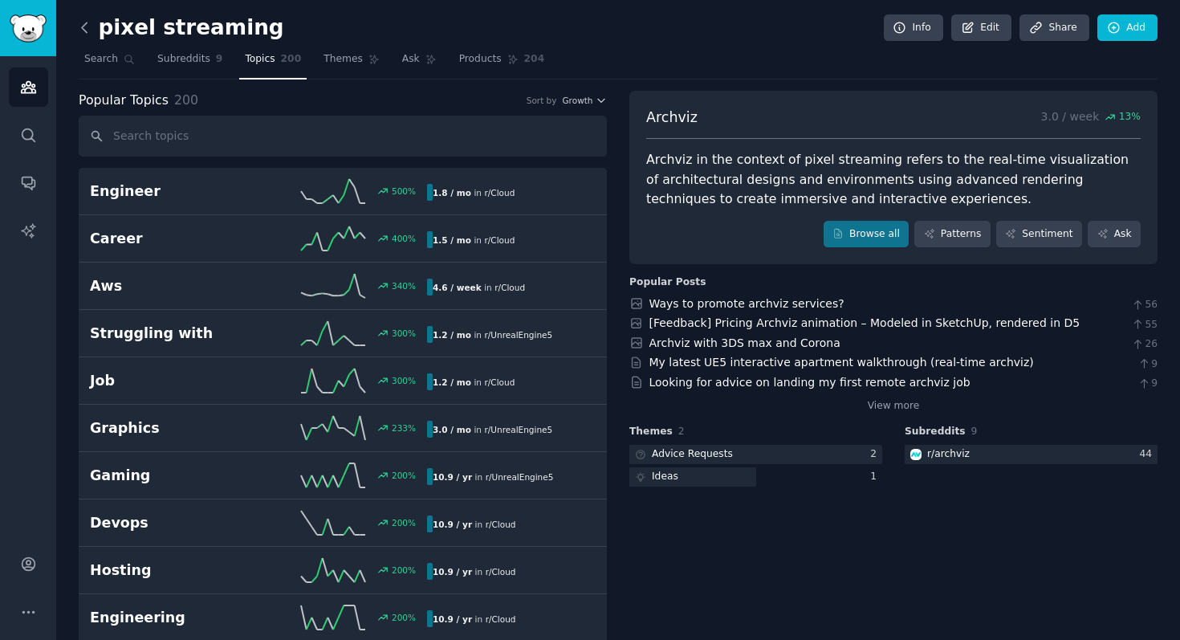
click at [84, 26] on icon at bounding box center [84, 27] width 17 height 17
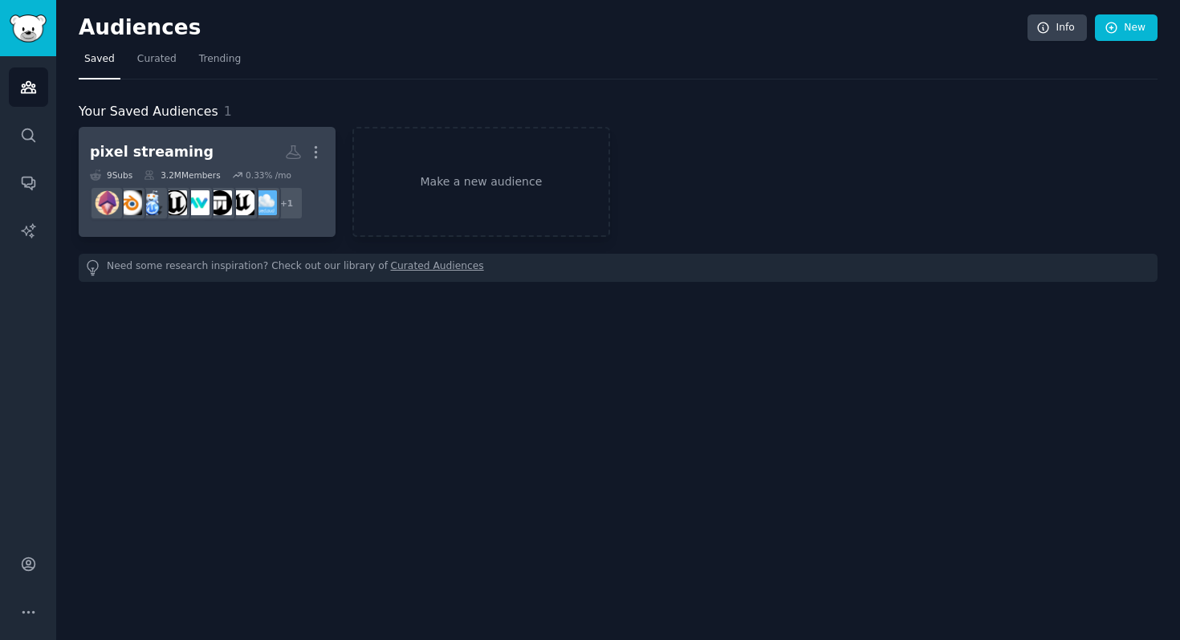
click at [194, 141] on h2 "pixel streaming More" at bounding box center [207, 152] width 234 height 28
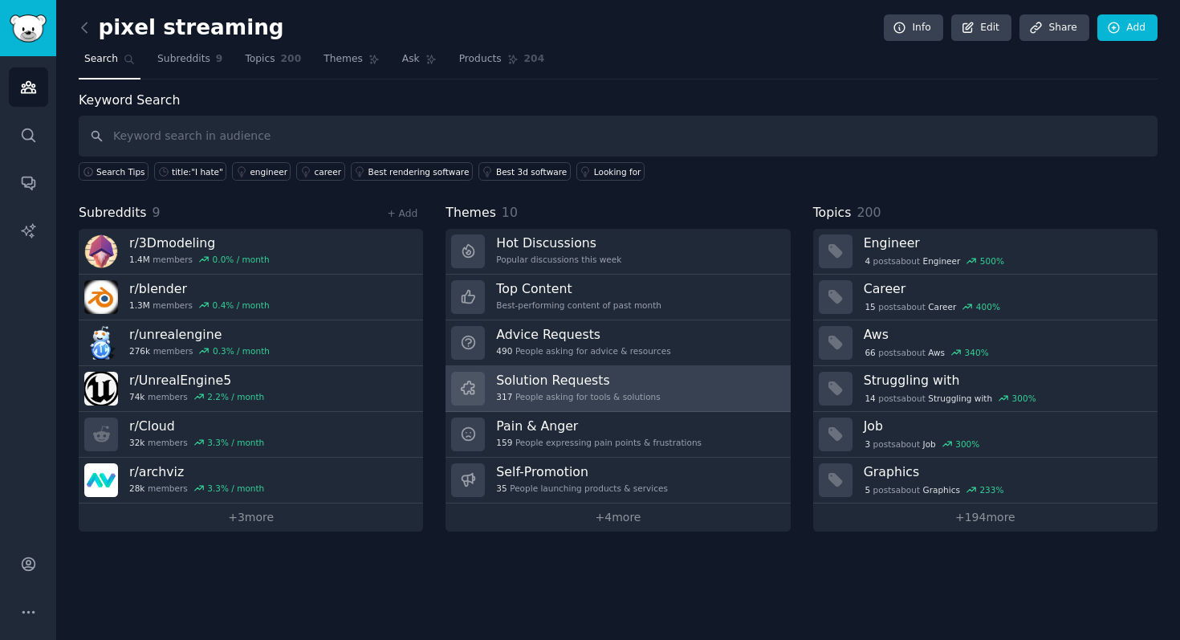
click at [707, 389] on link "Solution Requests 317 People asking for tools & solutions" at bounding box center [618, 389] width 345 height 46
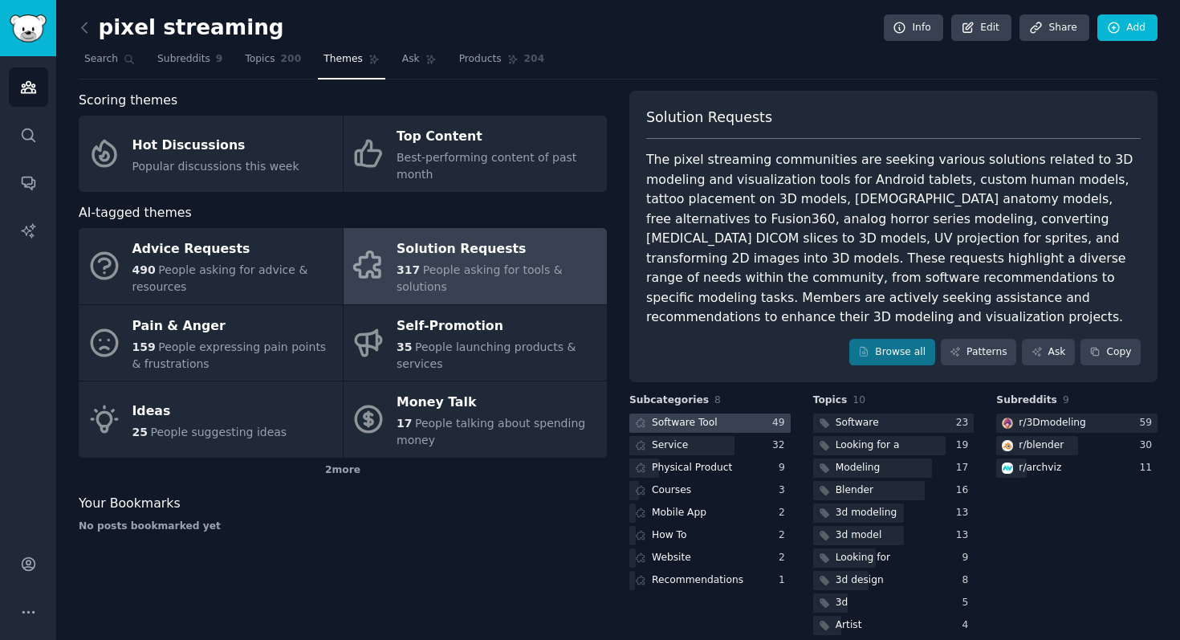
click at [715, 414] on div "Software Tool" at bounding box center [675, 424] width 91 height 20
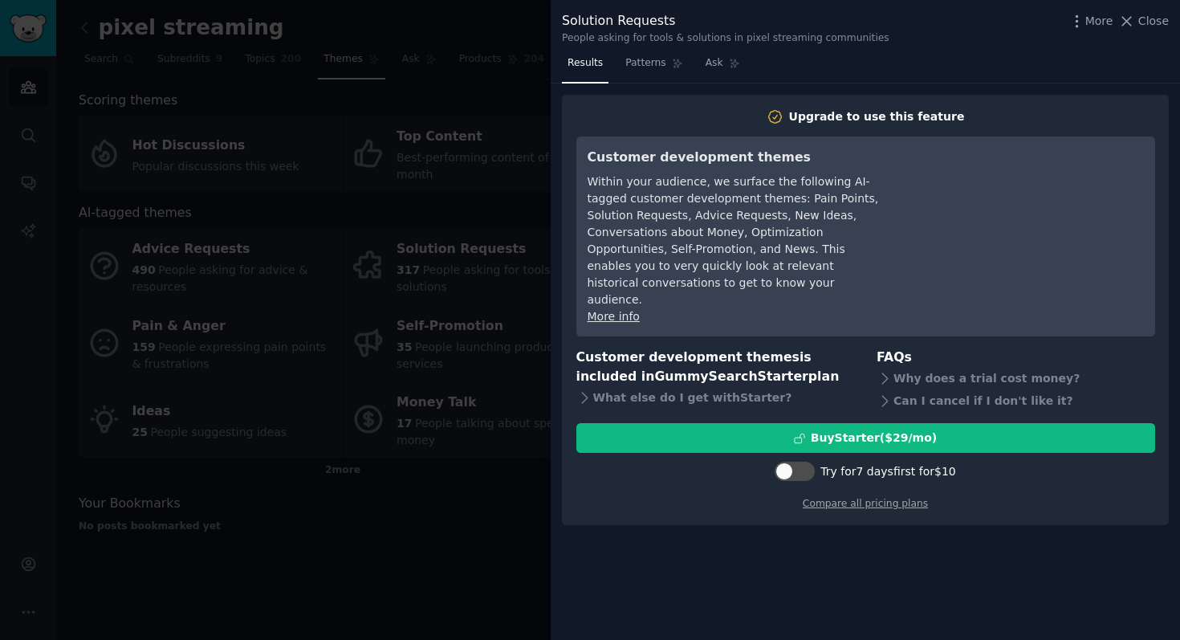
click at [449, 216] on div at bounding box center [590, 320] width 1180 height 640
